Goal: Information Seeking & Learning: Understand process/instructions

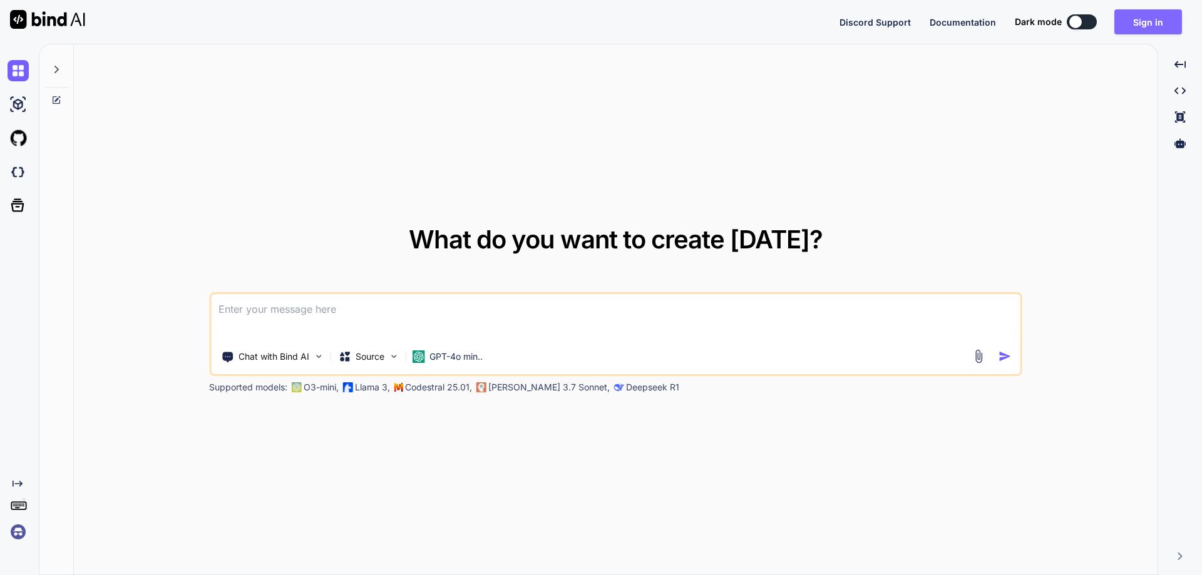
click at [1135, 24] on button "Sign in" at bounding box center [1148, 21] width 68 height 25
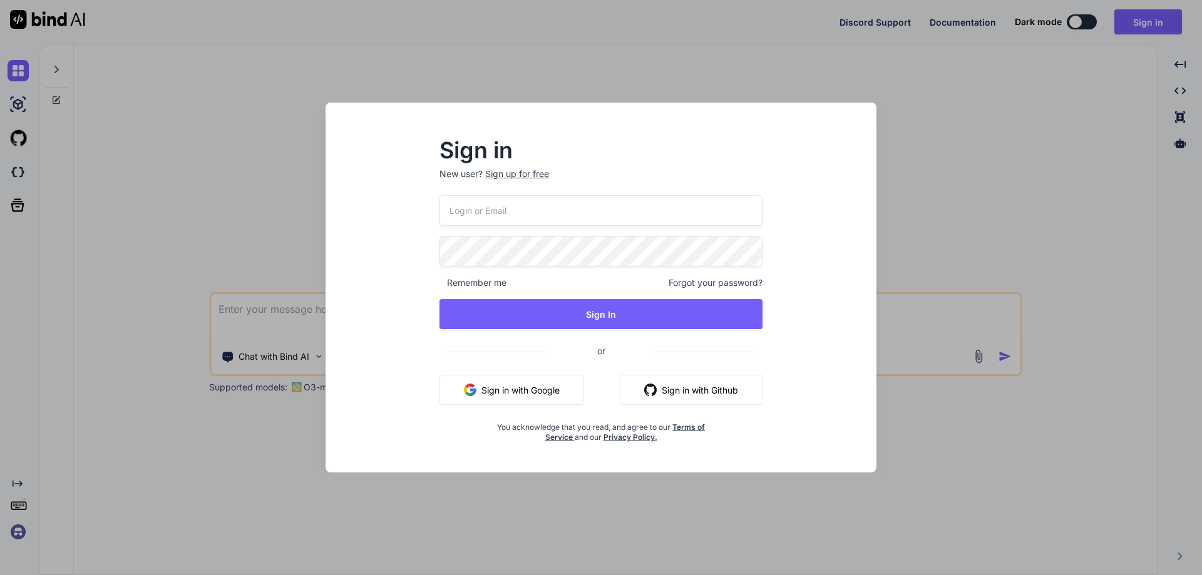
click at [557, 211] on input "email" at bounding box center [601, 210] width 323 height 31
paste input "[EMAIL_ADDRESS][DOMAIN_NAME]"
type input "[EMAIL_ADDRESS][DOMAIN_NAME]"
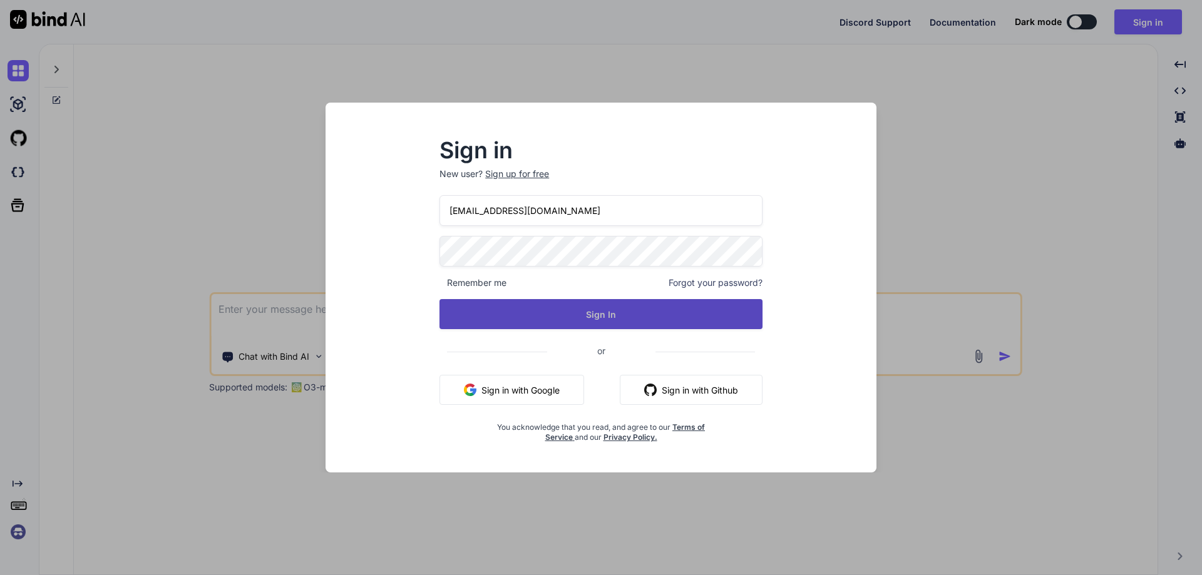
click at [625, 307] on button "Sign In" at bounding box center [601, 314] width 323 height 30
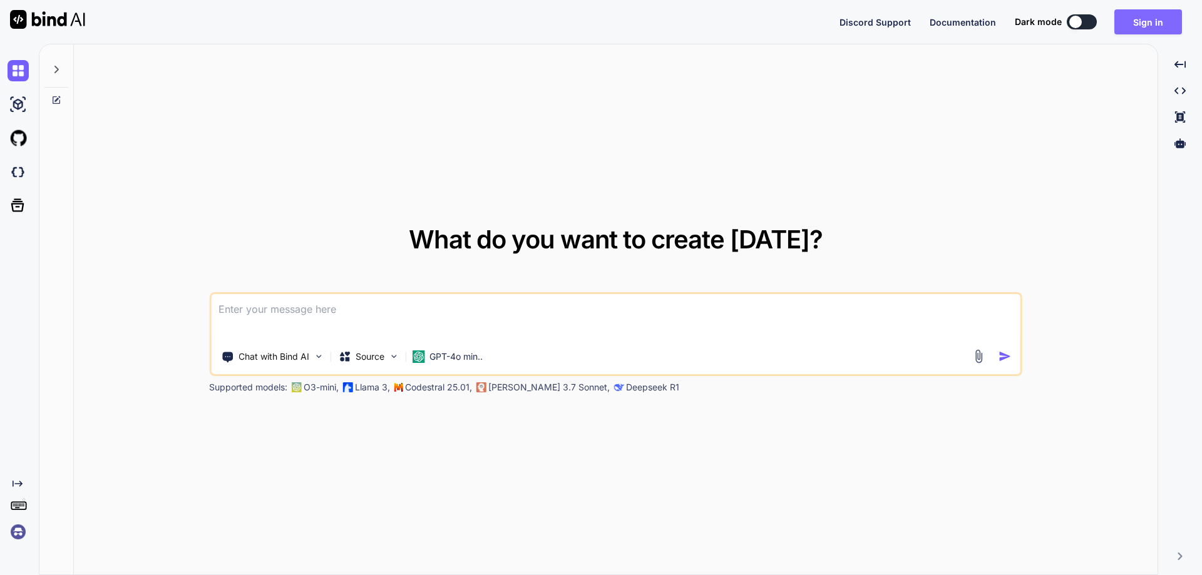
click at [1151, 23] on button "Sign in" at bounding box center [1148, 21] width 68 height 25
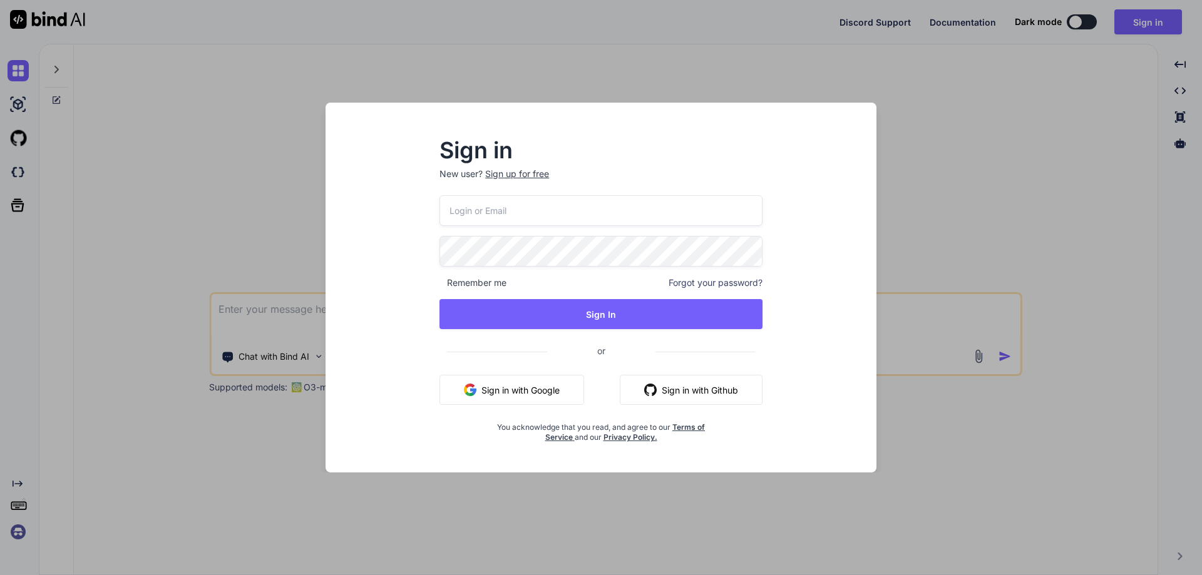
click at [513, 223] on input "email" at bounding box center [601, 210] width 323 height 31
paste input "[EMAIL_ADDRESS][DOMAIN_NAME]"
type input "[EMAIL_ADDRESS][DOMAIN_NAME]"
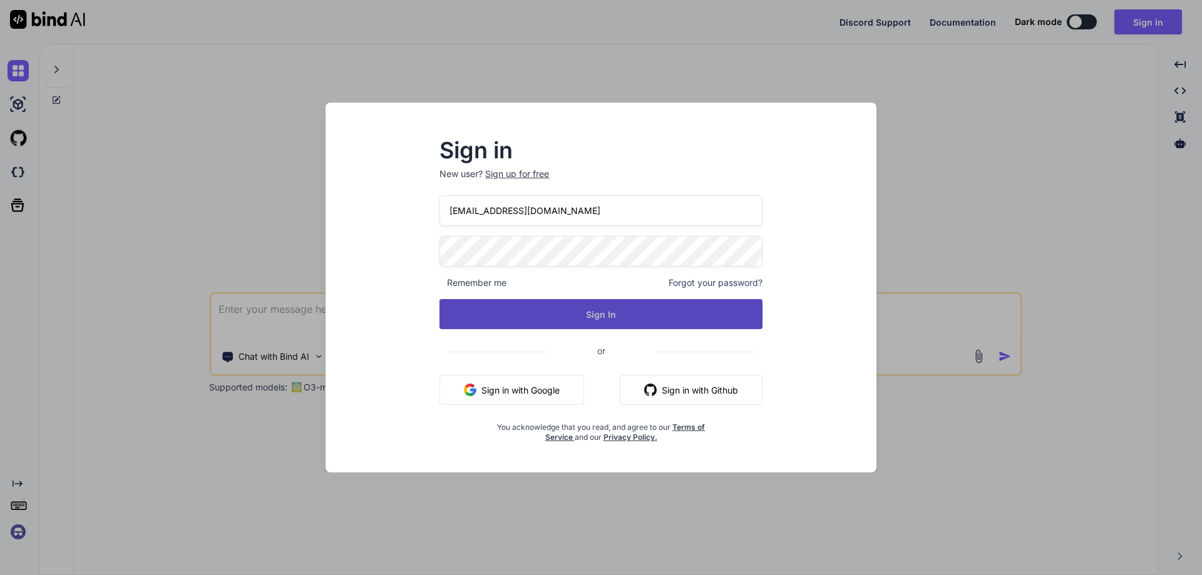
click at [590, 308] on button "Sign In" at bounding box center [601, 314] width 323 height 30
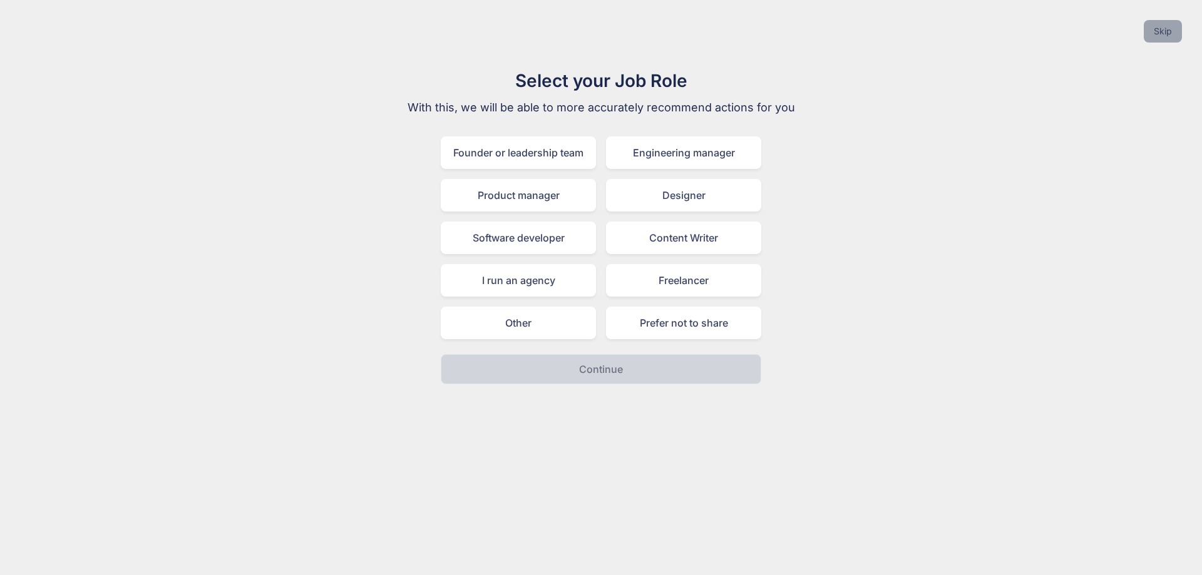
click at [1159, 28] on button "Skip" at bounding box center [1163, 31] width 38 height 23
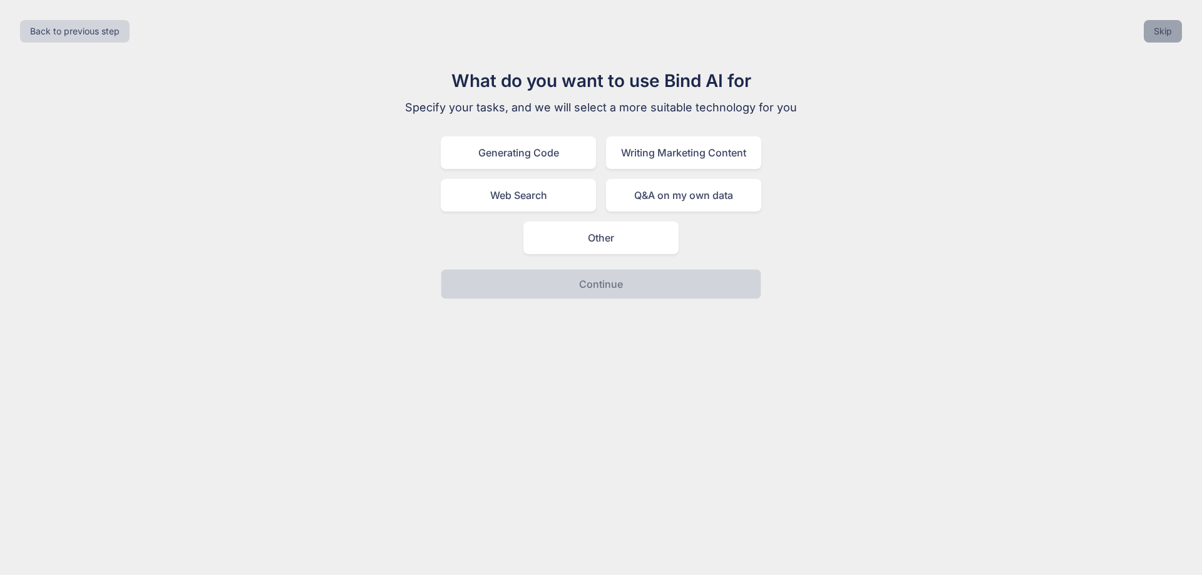
click at [1159, 25] on button "Skip" at bounding box center [1163, 31] width 38 height 23
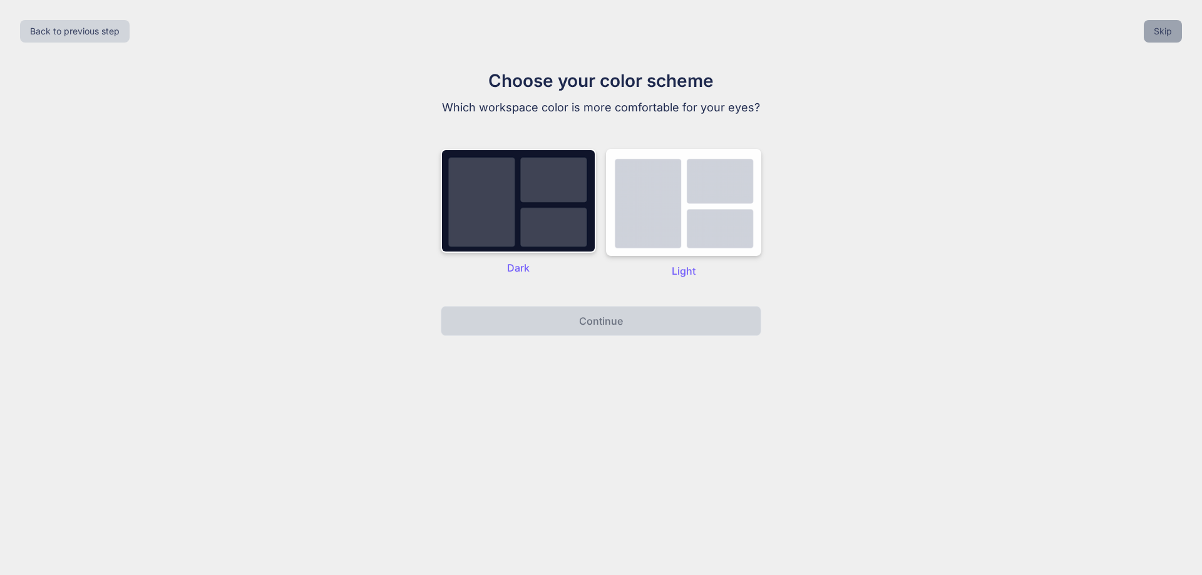
click at [1159, 25] on button "Skip" at bounding box center [1163, 31] width 38 height 23
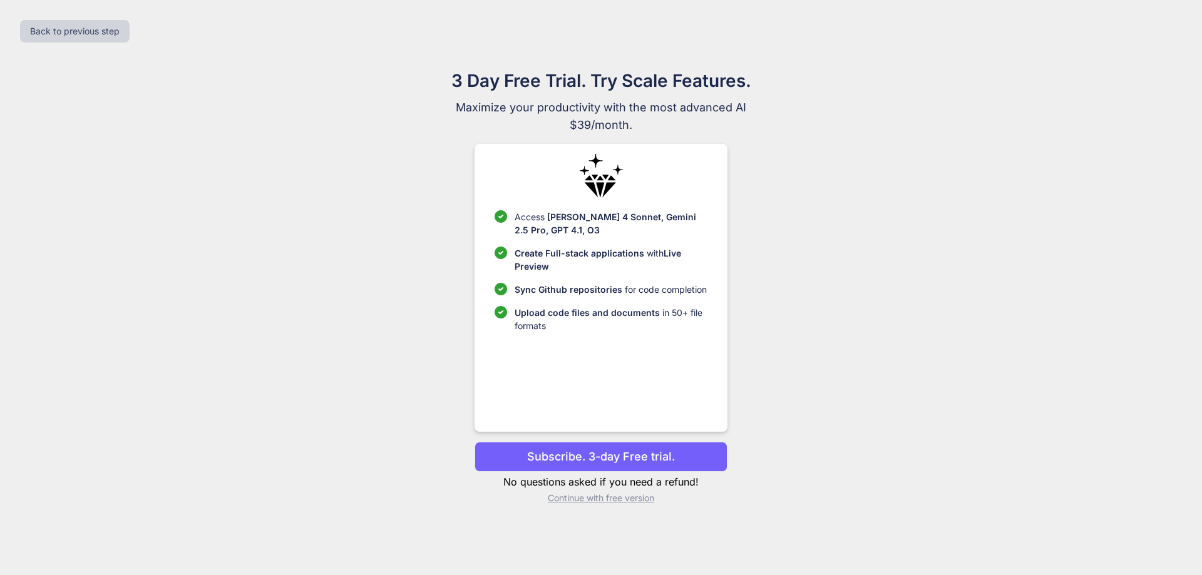
click at [609, 502] on p "Continue with free version" at bounding box center [601, 498] width 252 height 13
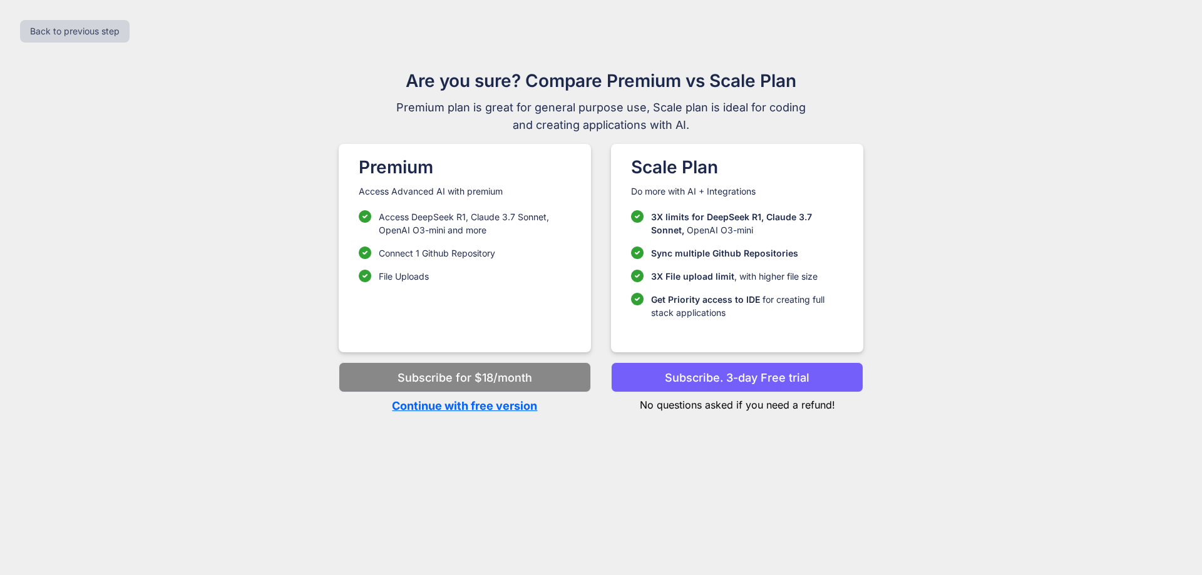
click at [471, 408] on p "Continue with free version" at bounding box center [465, 406] width 252 height 17
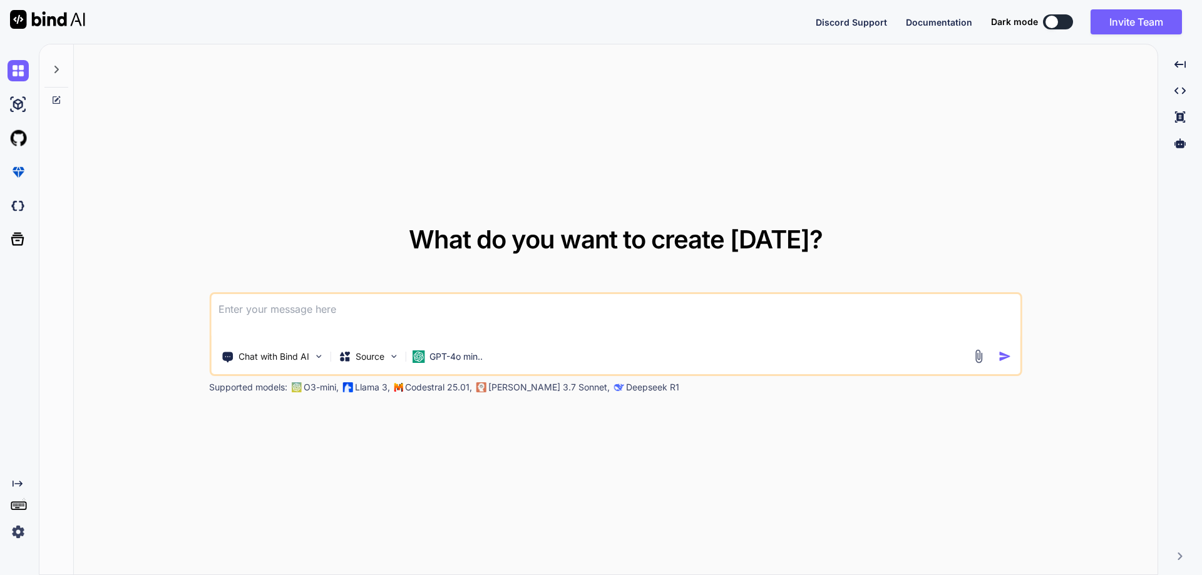
click at [404, 324] on textarea at bounding box center [616, 317] width 810 height 46
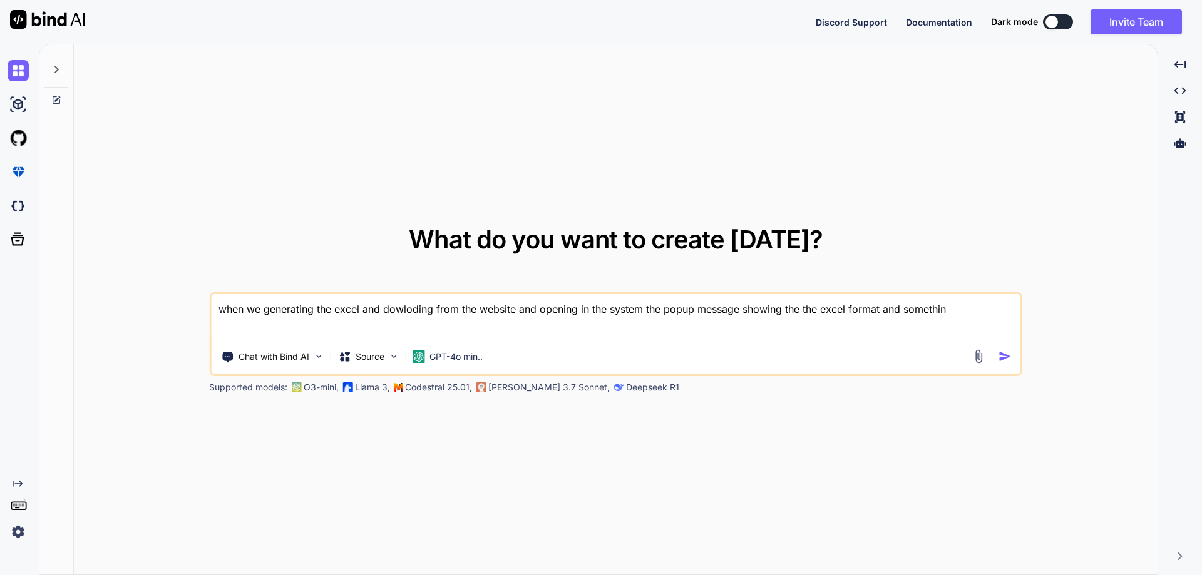
type textarea "when we generating the excel and dowloding from the website and opening in the …"
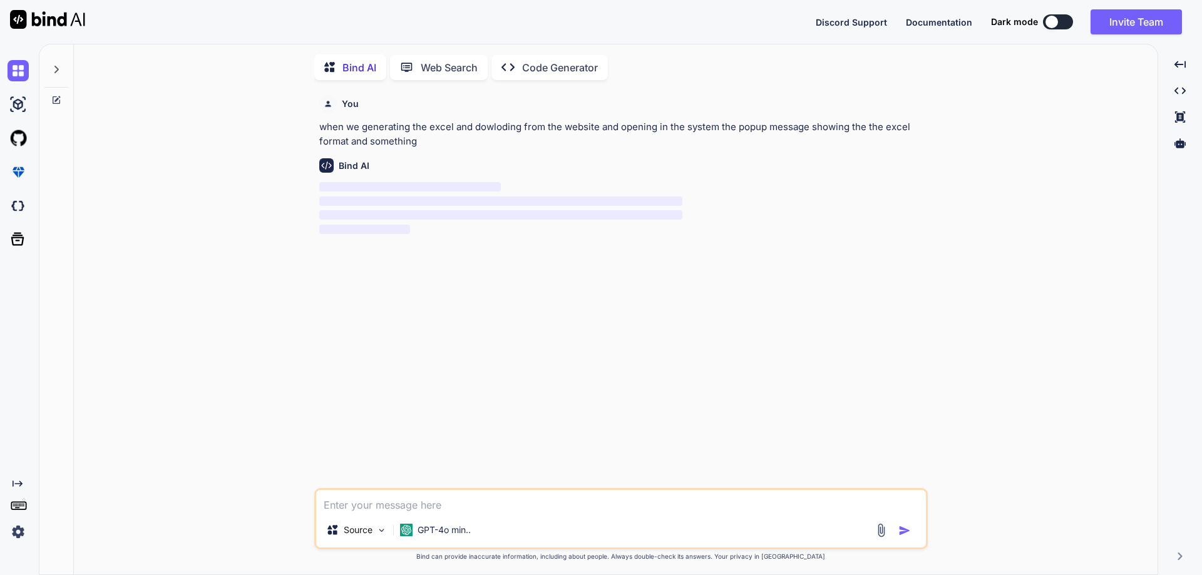
scroll to position [5, 0]
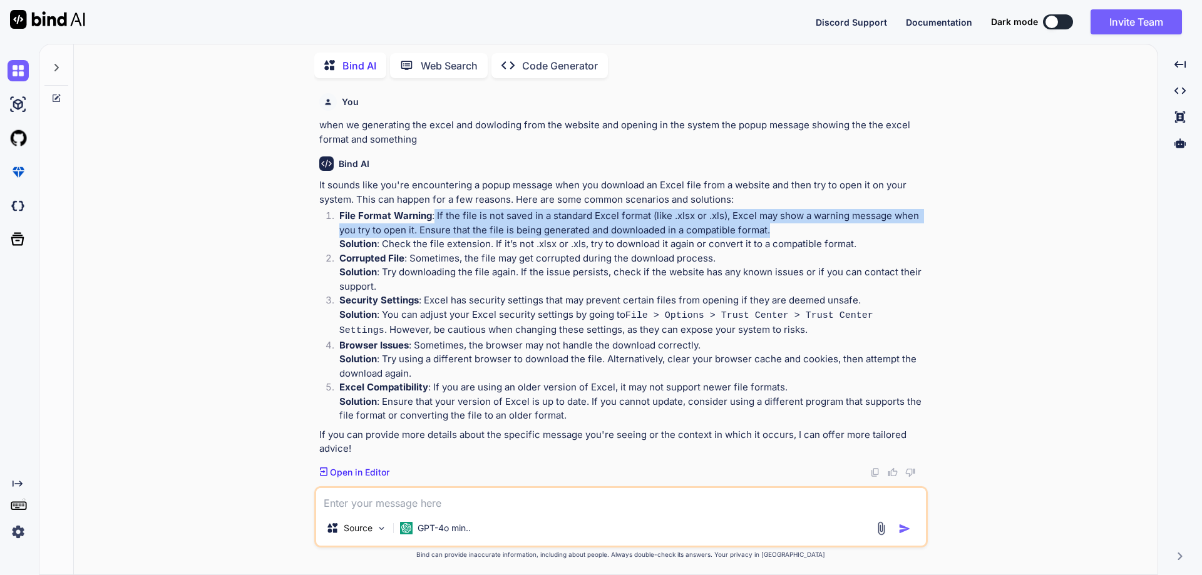
drag, startPoint x: 435, startPoint y: 212, endPoint x: 781, endPoint y: 231, distance: 347.4
click at [781, 231] on p "File Format Warning : If the file is not saved in a standard Excel format (like…" at bounding box center [632, 223] width 586 height 28
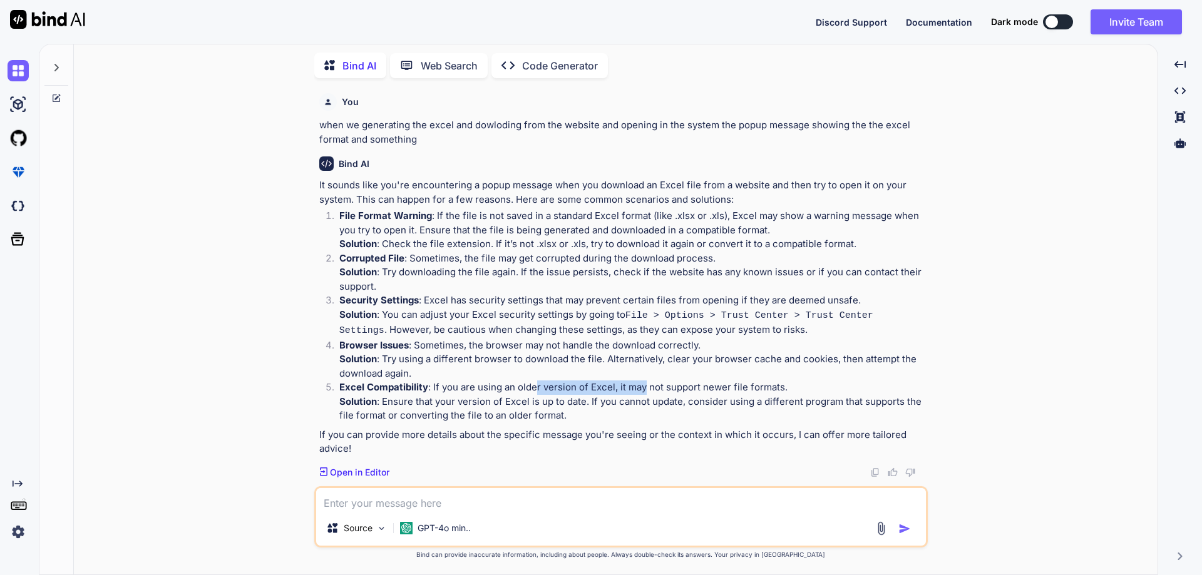
drag, startPoint x: 537, startPoint y: 384, endPoint x: 646, endPoint y: 384, distance: 108.3
click at [646, 384] on p "Excel Compatibility : If you are using an older version of Excel, it may not su…" at bounding box center [632, 388] width 586 height 14
drag, startPoint x: 663, startPoint y: 386, endPoint x: 779, endPoint y: 389, distance: 116.5
click at [779, 389] on p "Excel Compatibility : If you are using an older version of Excel, it may not su…" at bounding box center [632, 388] width 586 height 14
